Goal: Transaction & Acquisition: Download file/media

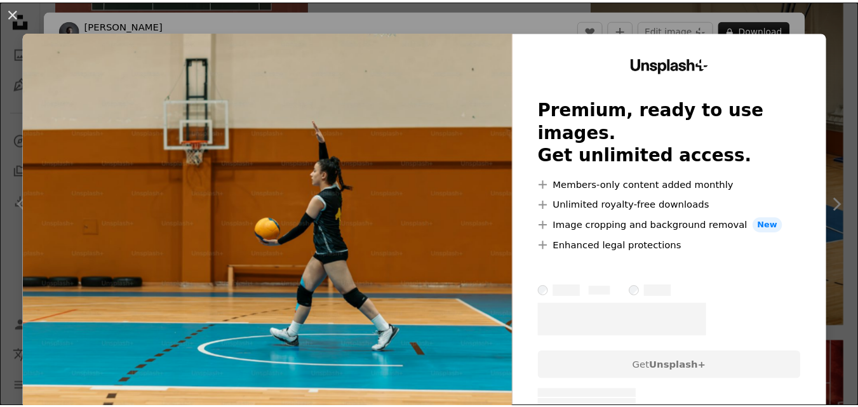
scroll to position [889, 0]
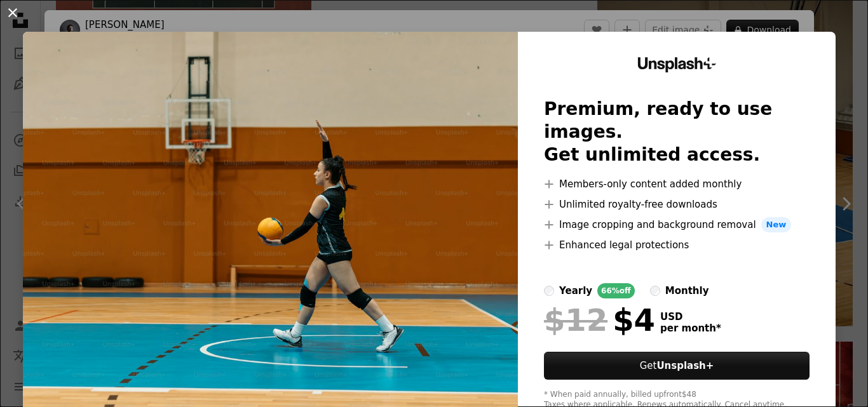
click at [10, 13] on button "An X shape" at bounding box center [12, 12] width 15 height 15
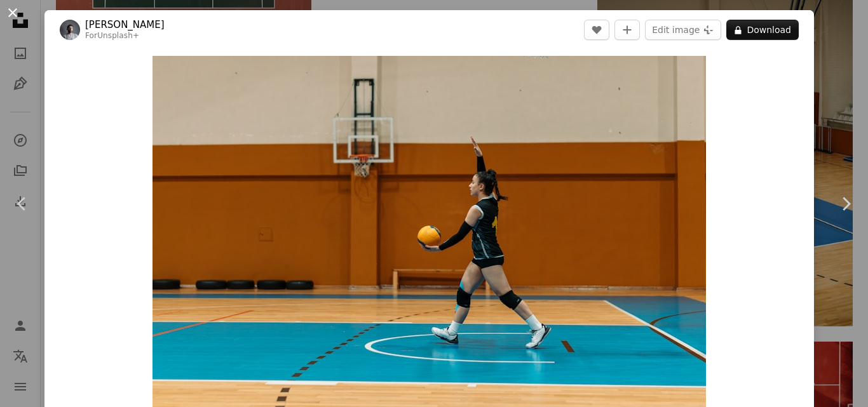
drag, startPoint x: 269, startPoint y: 106, endPoint x: 12, endPoint y: 7, distance: 275.1
click at [12, 7] on button "An X shape" at bounding box center [12, 12] width 15 height 15
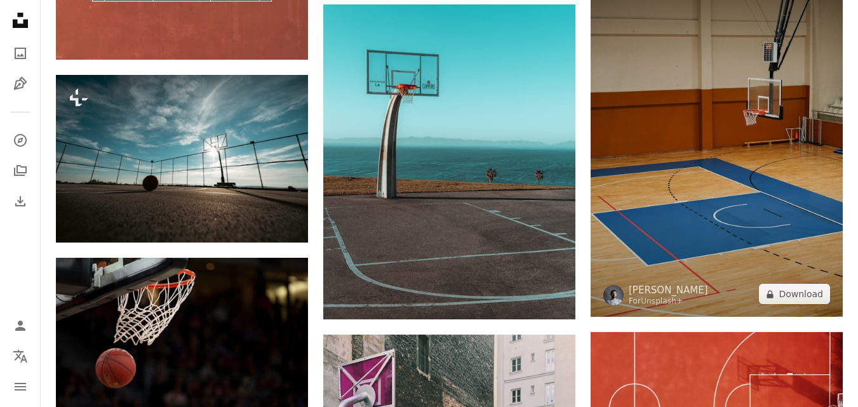
click at [691, 176] on img at bounding box center [717, 136] width 252 height 361
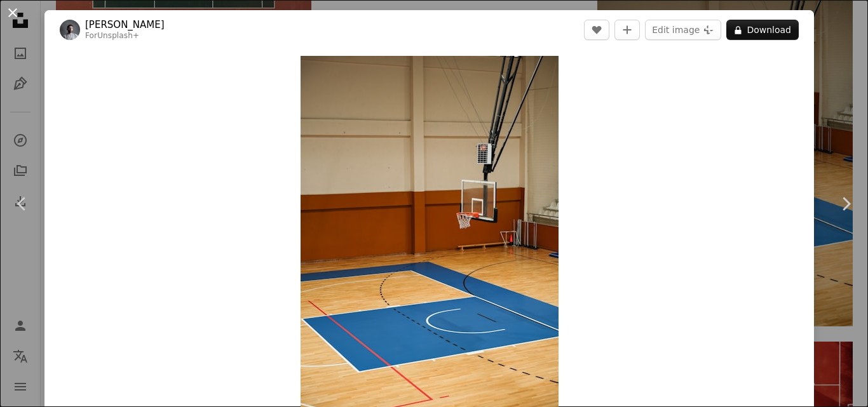
click at [7, 6] on button "An X shape" at bounding box center [12, 12] width 15 height 15
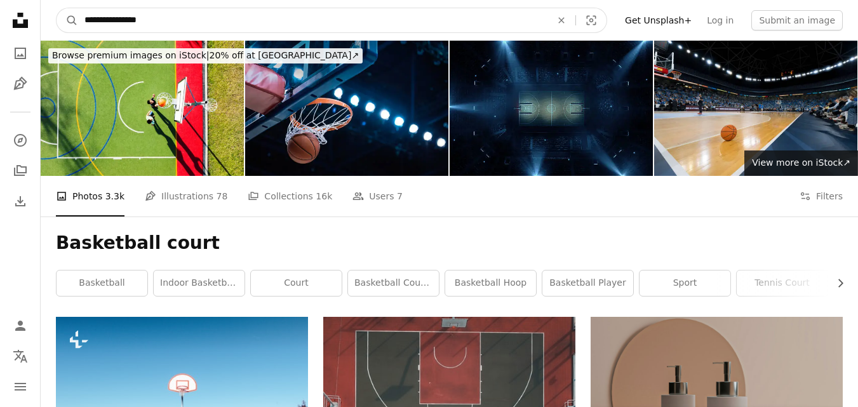
click at [172, 19] on input "**********" at bounding box center [312, 20] width 469 height 24
type input "**********"
click button "A magnifying glass" at bounding box center [68, 20] width 22 height 24
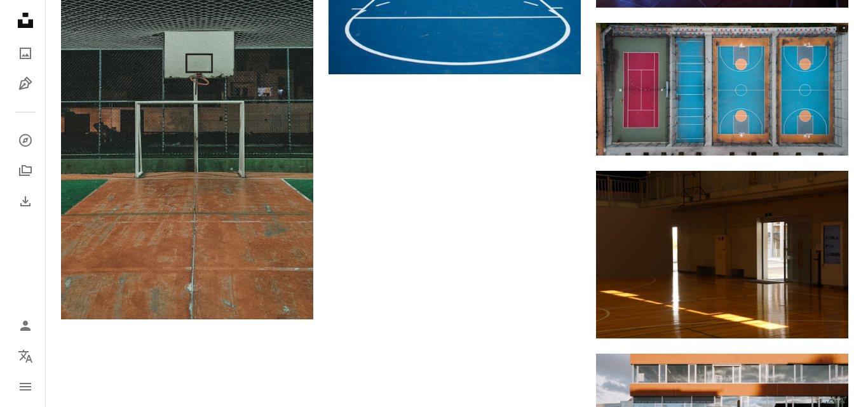
scroll to position [1906, 0]
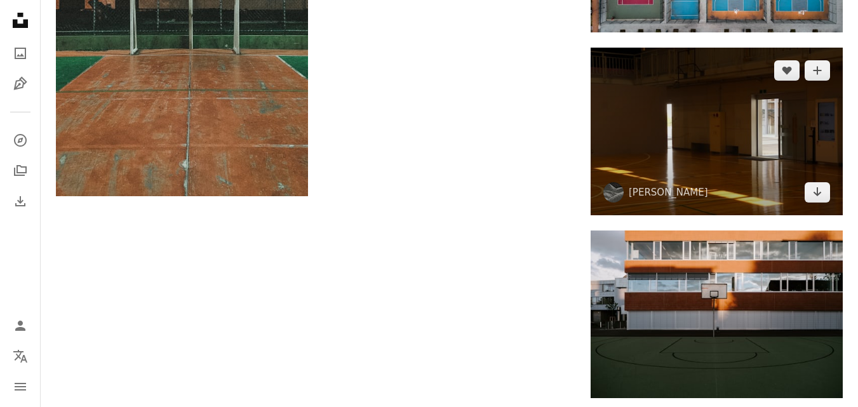
click at [710, 153] on img at bounding box center [717, 132] width 252 height 168
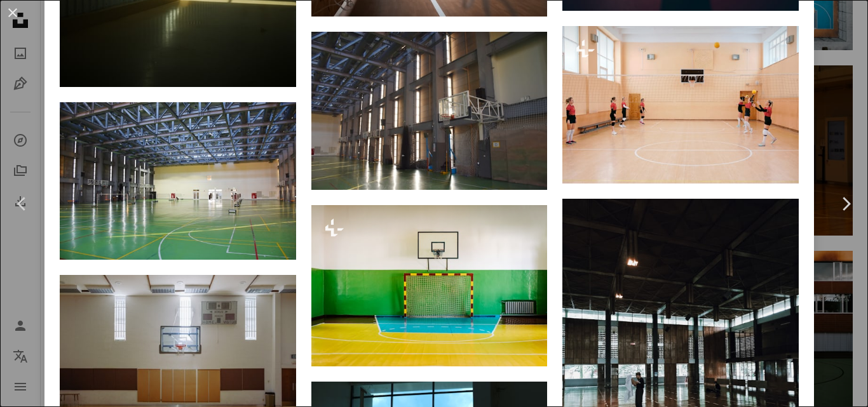
scroll to position [2414, 0]
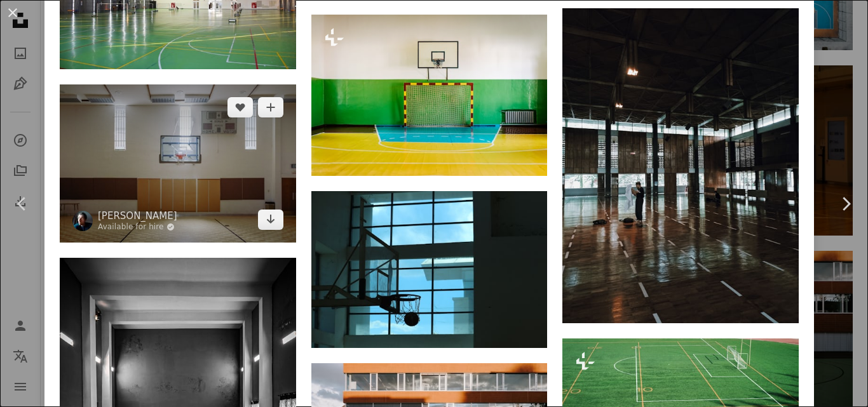
click at [236, 133] on img at bounding box center [178, 163] width 236 height 158
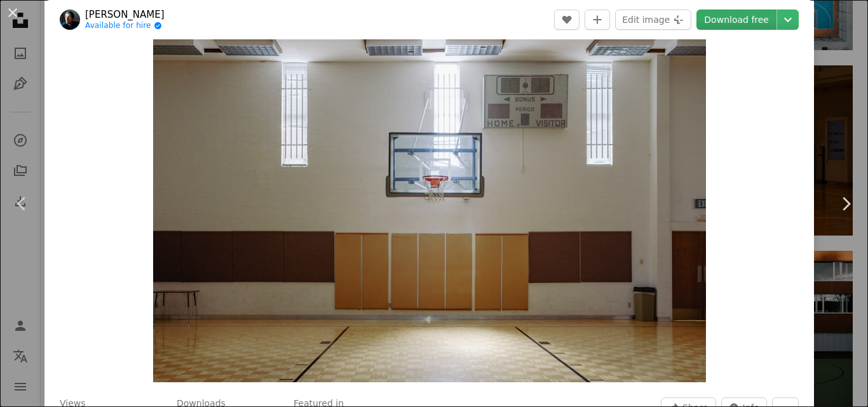
scroll to position [64, 0]
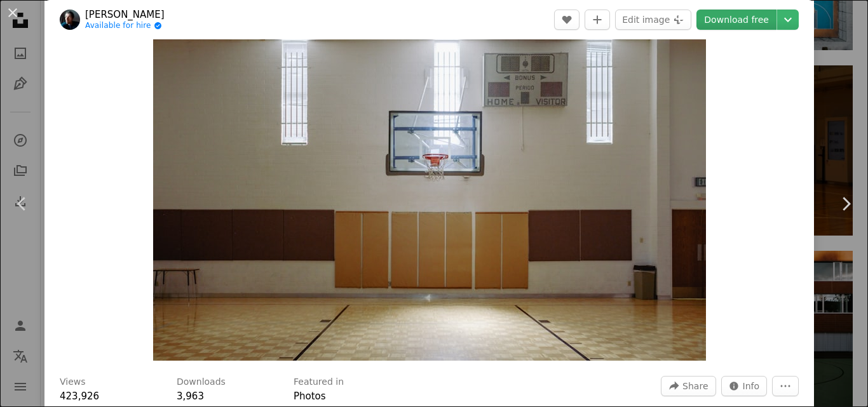
click at [739, 29] on link "Download free" at bounding box center [736, 20] width 80 height 20
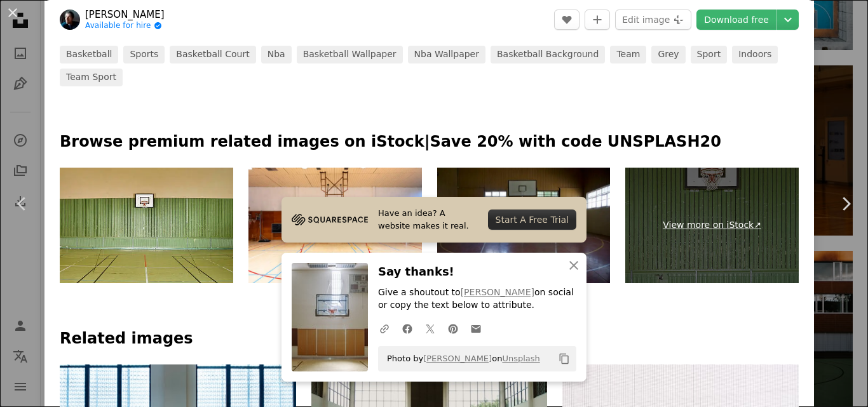
scroll to position [635, 0]
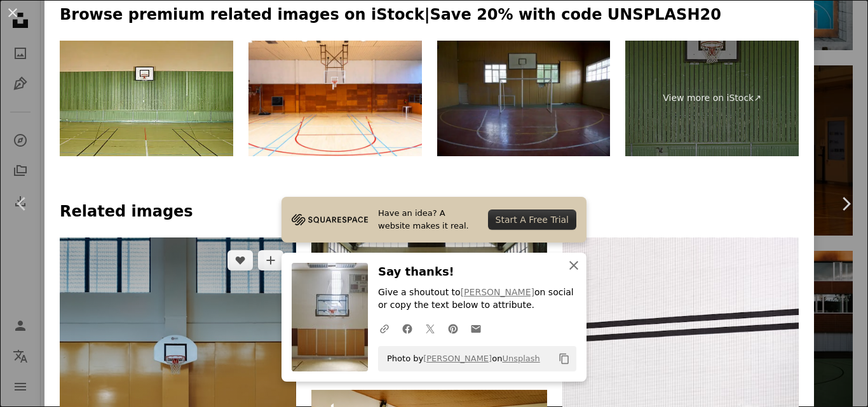
click at [569, 264] on icon "button" at bounding box center [573, 265] width 9 height 9
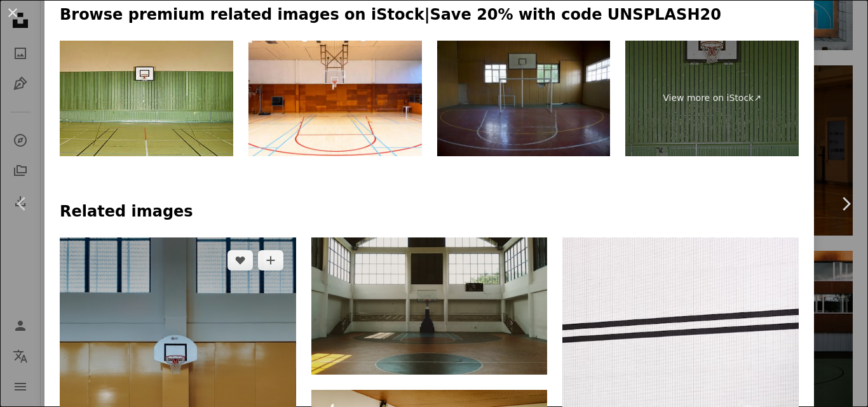
scroll to position [826, 0]
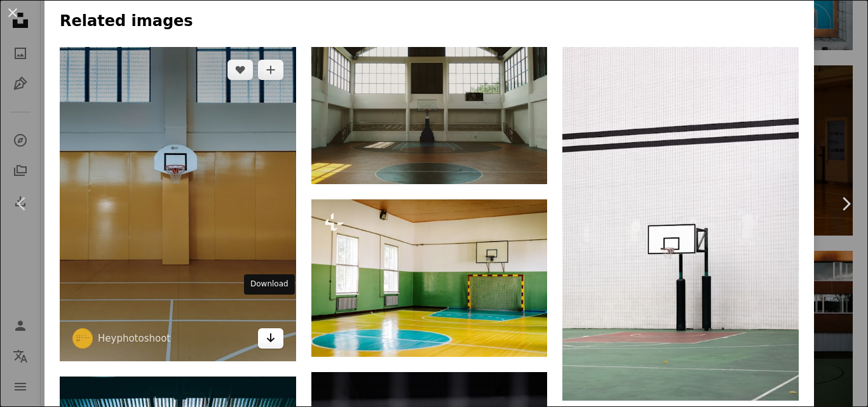
click at [266, 330] on icon "Arrow pointing down" at bounding box center [271, 337] width 10 height 15
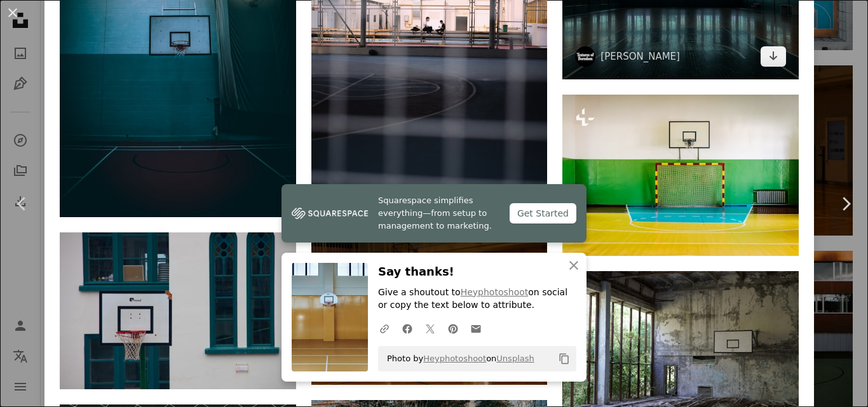
scroll to position [1525, 0]
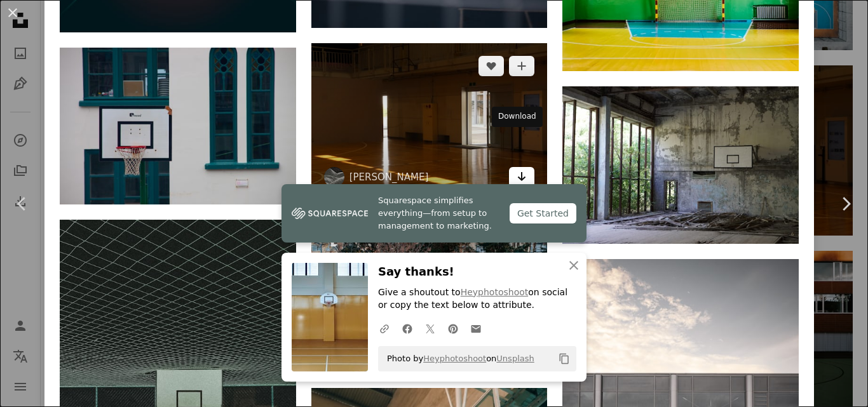
click at [522, 167] on link "Arrow pointing down" at bounding box center [521, 177] width 25 height 20
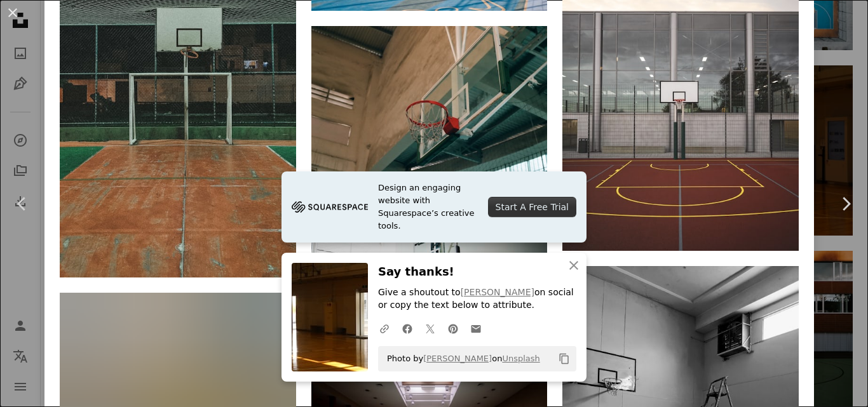
scroll to position [2033, 0]
